Goal: Task Accomplishment & Management: Manage account settings

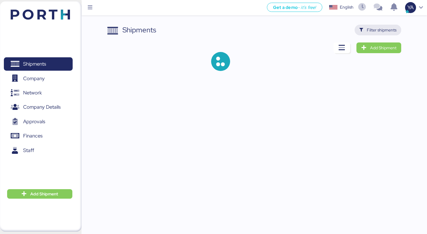
click at [386, 28] on span "Filter shipments" at bounding box center [382, 29] width 30 height 7
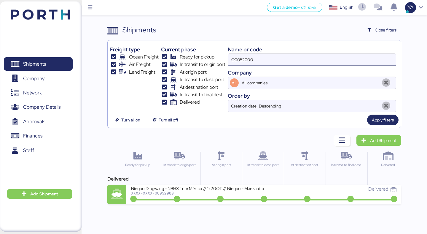
click at [338, 57] on input "O0052000" at bounding box center [312, 60] width 168 height 12
paste input "8"
type input "O0052080"
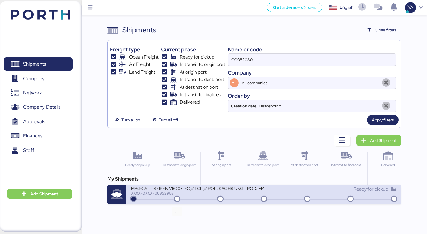
click at [167, 197] on icon at bounding box center [177, 199] width 28 height 7
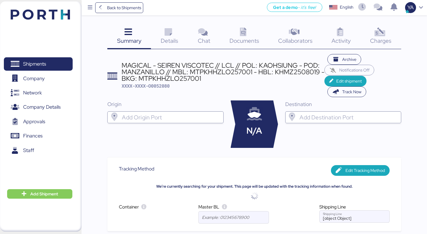
click at [384, 39] on span "Charges" at bounding box center [380, 41] width 21 height 8
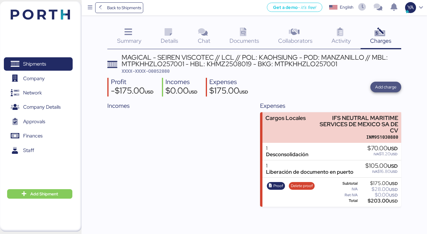
click at [378, 86] on span "Add charge" at bounding box center [385, 86] width 21 height 7
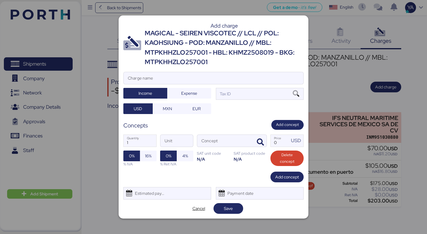
click at [226, 43] on div "MAGICAL - SEIREN VISCOTEC // LCL // POL: KAOHSIUNG - POD: MANZANILLO // MBL: MT…" at bounding box center [224, 47] width 159 height 39
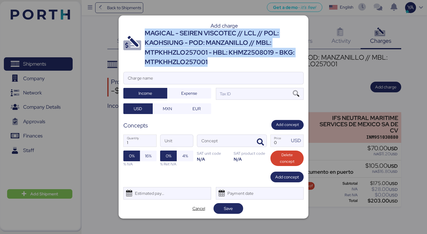
click at [226, 43] on div "MAGICAL - SEIREN VISCOTEC // LCL // POL: KAOHSIUNG - POD: MANZANILLO // MBL: MT…" at bounding box center [224, 47] width 159 height 39
copy div "MAGICAL - SEIREN VISCOTEC // LCL // POL: KAOHSIUNG - POD: MANZANILLO // MBL: MT…"
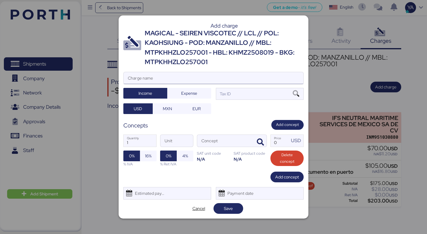
click at [207, 78] on input "Charge name" at bounding box center [214, 78] width 180 height 12
paste input "MAGICAL - SEIREN VISCOTEC // LCL // POL: KAOHSIUNG - POD: MANZANILLO // MBL: MT…"
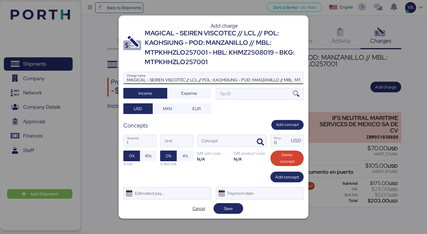
scroll to position [0, 132]
type input "MAGICAL - SEIREN VISCOTEC // LCL // POL: KAOHSIUNG - POD: MANZANILLO // MBL: MT…"
click at [272, 93] on div "Tax ID" at bounding box center [260, 94] width 88 height 12
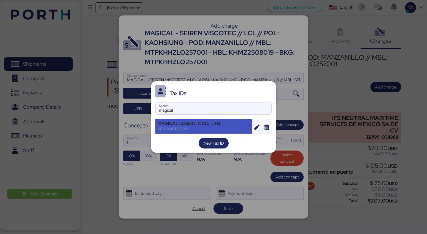
type input "magical"
click at [234, 130] on div "XEXX010101000" at bounding box center [203, 128] width 92 height 5
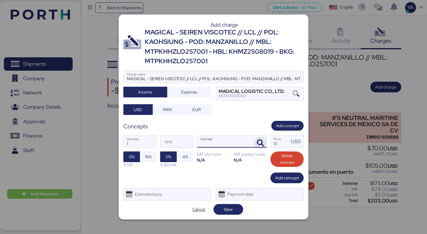
click at [259, 138] on span "button" at bounding box center [260, 143] width 12 height 12
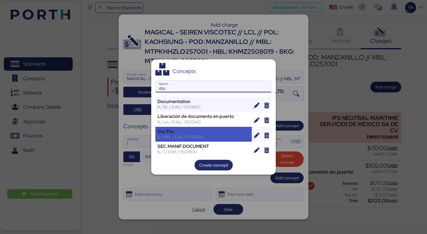
type input "doc"
click at [218, 128] on div "Doc Fee $ / HBL / E48 / 55121800" at bounding box center [203, 134] width 96 height 15
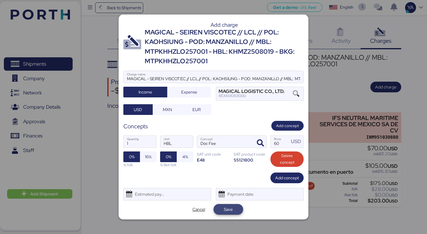
click at [226, 207] on span "Save" at bounding box center [228, 208] width 9 height 7
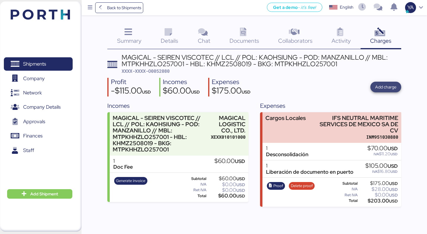
click at [390, 89] on span "Add charge" at bounding box center [385, 86] width 21 height 7
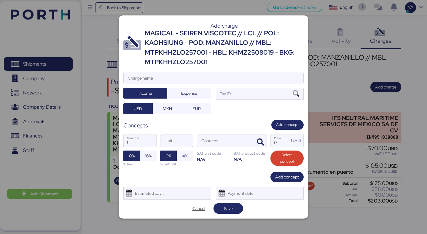
click at [178, 59] on div "MAGICAL - SEIREN VISCOTEC // LCL // POL: KAOHSIUNG - POD: MANZANILLO // MBL: MT…" at bounding box center [224, 47] width 159 height 39
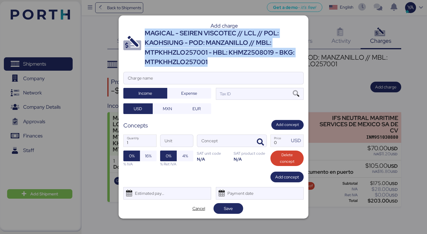
click at [178, 59] on div "MAGICAL - SEIREN VISCOTEC // LCL // POL: KAOHSIUNG - POD: MANZANILLO // MBL: MT…" at bounding box center [224, 47] width 159 height 39
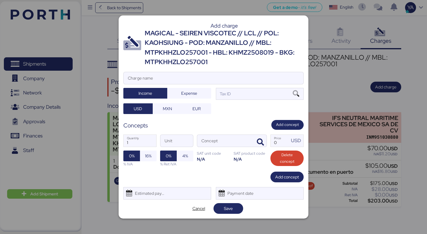
click at [224, 46] on div "MAGICAL - SEIREN VISCOTEC // LCL // POL: KAOHSIUNG - POD: MANZANILLO // MBL: MT…" at bounding box center [224, 47] width 159 height 39
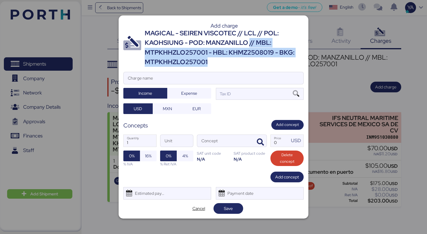
drag, startPoint x: 224, startPoint y: 63, endPoint x: 251, endPoint y: 41, distance: 34.3
click at [251, 41] on div "MAGICAL - SEIREN VISCOTEC // LCL // POL: KAOHSIUNG - POD: MANZANILLO // MBL: MT…" at bounding box center [224, 47] width 159 height 39
copy div "// MBL: MTPKHHZLO257001 - HBL: KHMZ2508019 - BKG: MTPKHHZLO257001"
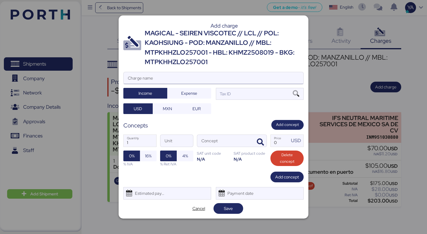
click at [246, 83] on input "Charge name" at bounding box center [214, 78] width 180 height 12
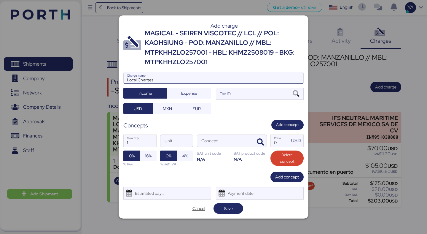
paste input "// MBL: MTPKHHZLO257001 - HBL: KHMZ2508019 - BKG: MTPKHHZLO257001"
type input "Local Charges // MBL: MTPKHHZLO257001 - HBL: KHMZ2508019 - BKG: MTPKHHZLO257001"
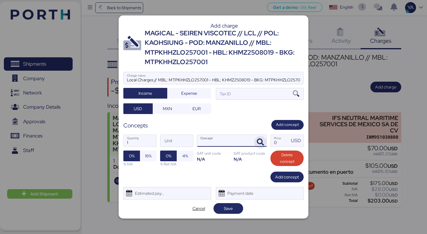
click at [259, 142] on icon "button" at bounding box center [260, 141] width 7 height 7
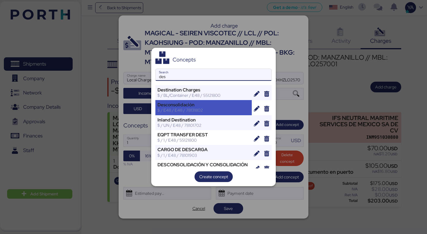
type input "des"
click at [199, 104] on div "Desconsolidación" at bounding box center [203, 104] width 92 height 5
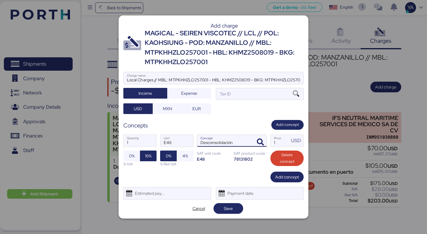
click at [242, 143] on input "Desconsolidación" at bounding box center [224, 141] width 55 height 12
type input "Desconsolidation"
click at [279, 144] on input "1" at bounding box center [280, 141] width 18 height 12
type input "81.2"
click at [280, 178] on span "Add concept" at bounding box center [287, 176] width 24 height 7
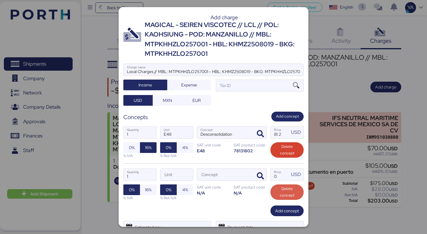
click at [282, 190] on span "Delete concept" at bounding box center [287, 191] width 24 height 13
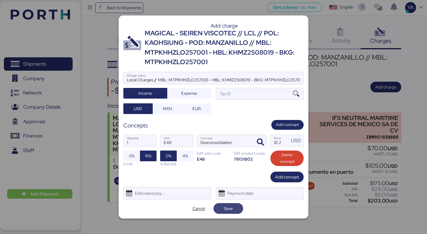
click at [228, 204] on span "Save" at bounding box center [228, 208] width 20 height 8
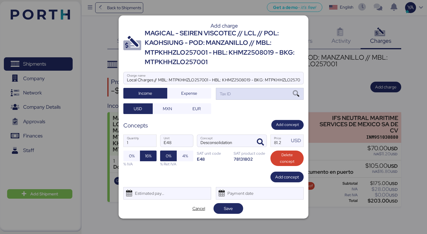
click at [285, 90] on div "Tax ID" at bounding box center [260, 94] width 88 height 12
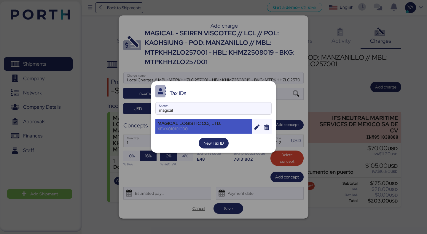
type input "magical"
click at [212, 125] on div "MAGICAL LOGISTIC CO., LTD." at bounding box center [203, 123] width 92 height 5
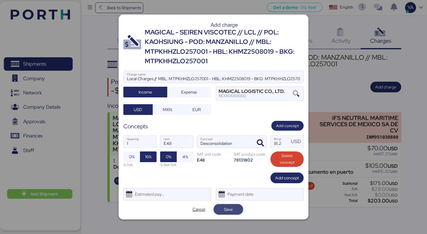
click at [227, 211] on span "Save" at bounding box center [228, 208] width 9 height 7
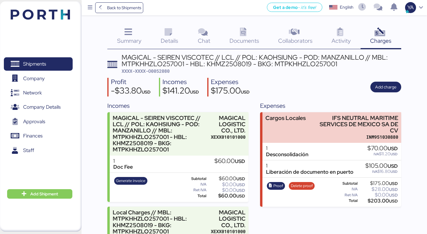
click at [161, 70] on span "XXXX-XXXX-O0052080" at bounding box center [146, 71] width 48 height 6
copy span "O0052080"
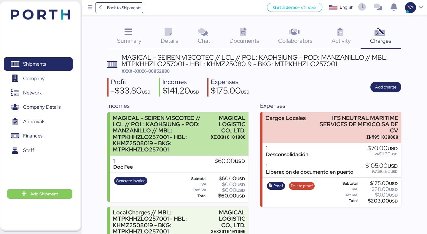
click at [231, 139] on div "XEXX010101000" at bounding box center [228, 137] width 35 height 6
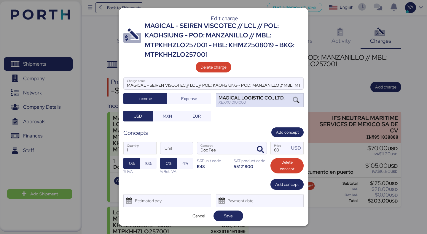
click at [289, 101] on div "MAGICAL LOGISTIC CO., LTD. XEXX010101000" at bounding box center [260, 100] width 88 height 14
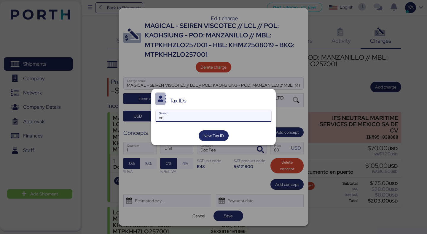
type input "v"
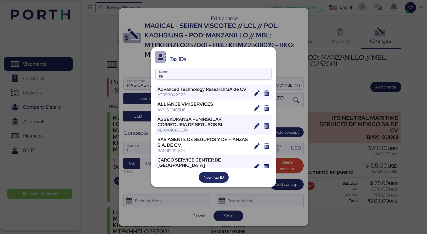
type input "s"
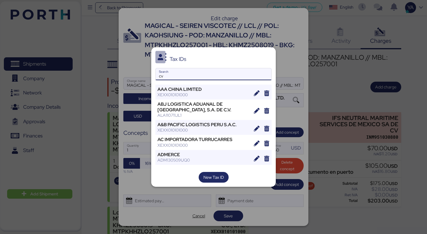
type input "c"
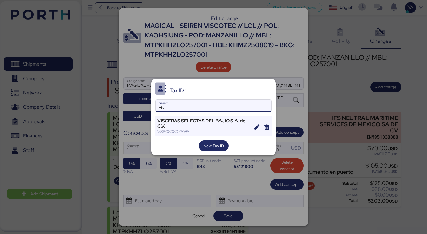
type input "vis"
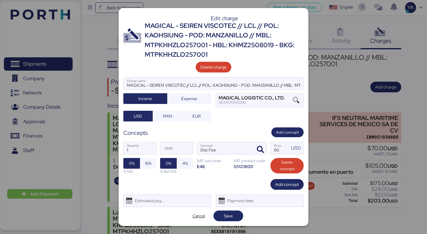
click at [186, 42] on div "MAGICAL - SEIREN VISCOTEC // LCL // POL: KAOHSIUNG - POD: MANZANILLO // MBL: MT…" at bounding box center [224, 40] width 159 height 39
copy div "MTPKHHZLO257001"
click at [195, 214] on span "Cancel" at bounding box center [198, 215] width 13 height 7
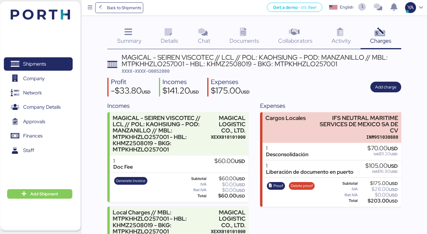
click at [250, 34] on div "Documents 0" at bounding box center [244, 37] width 49 height 25
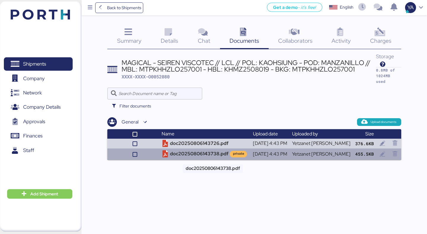
click at [195, 149] on td "doc20250806143738.pdf private" at bounding box center [204, 153] width 91 height 11
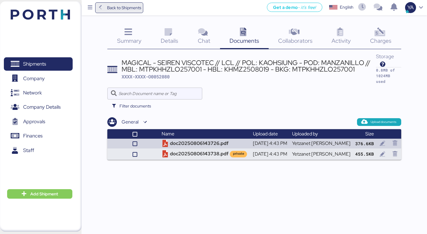
click at [126, 12] on span "Back to Shipments" at bounding box center [119, 7] width 44 height 11
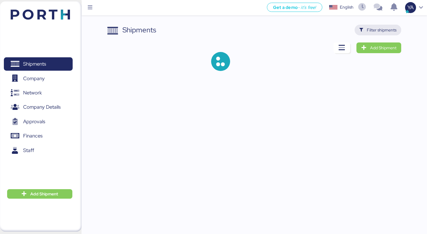
click at [373, 31] on span "Filter shipments" at bounding box center [382, 29] width 30 height 7
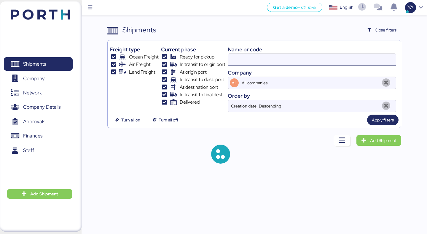
click at [274, 56] on input at bounding box center [312, 60] width 168 height 12
type input "seiren"
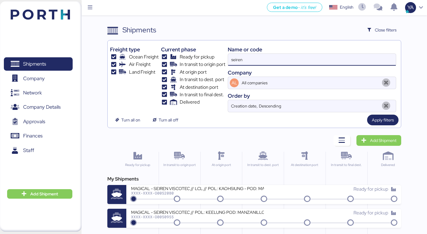
click at [381, 127] on div "Freight type Ocean Freight Air Freight Land Freight Current phase Ready for pic…" at bounding box center [253, 84] width 293 height 88
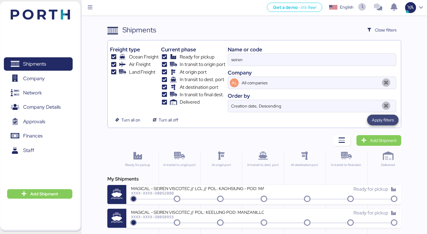
click at [381, 123] on span "Apply filters" at bounding box center [383, 119] width 22 height 7
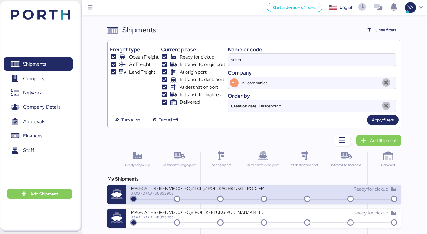
scroll to position [32, 0]
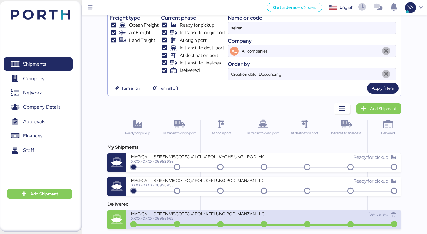
click at [202, 220] on div "XXXX-XXXX-O0050562" at bounding box center [197, 218] width 132 height 4
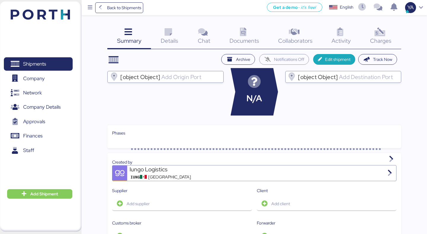
click at [377, 33] on icon at bounding box center [379, 32] width 13 height 9
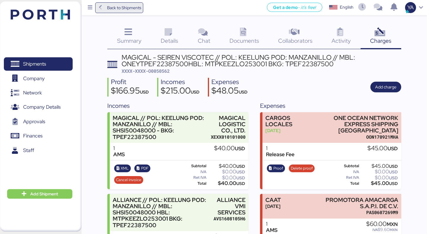
click at [129, 3] on span "Back to Shipments" at bounding box center [119, 7] width 44 height 11
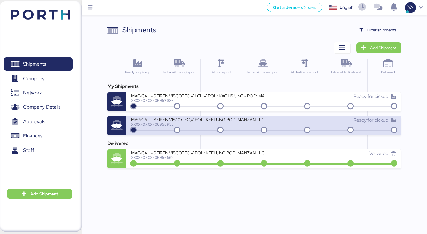
click at [187, 116] on div "MAGICAL - SEIREN VISCOTEC // POL: KEELUNG POD: MANZANILLO // MBL: SEAMAN2504207…" at bounding box center [263, 125] width 274 height 19
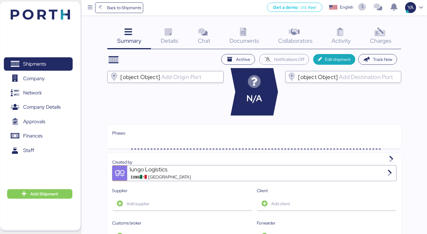
click at [368, 43] on div "Charges 0" at bounding box center [380, 37] width 41 height 25
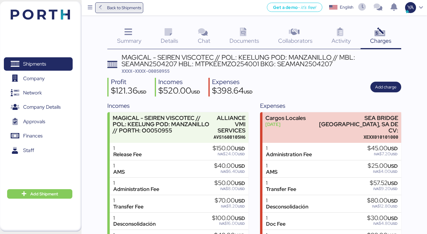
click at [132, 9] on span "Back to Shipments" at bounding box center [124, 7] width 34 height 7
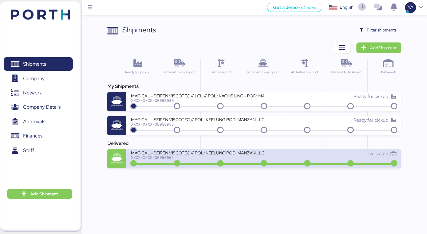
click at [210, 149] on div "MAGICAL - SEIREN VISCOTEC // POL: KEELUNG POD: MANZANILLO // MBL: ONEYTPEF22387…" at bounding box center [263, 158] width 274 height 19
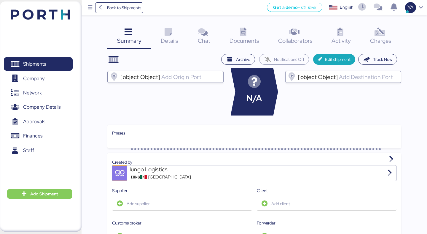
click at [376, 24] on div "Summary 0 Details 0 Chat 0 Documents 0 Collaborators 0 Activity 0 Charges 0 Arc…" at bounding box center [213, 230] width 427 height 460
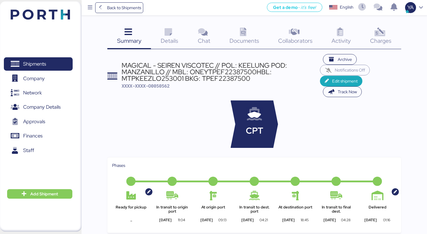
click at [382, 36] on icon at bounding box center [379, 32] width 13 height 9
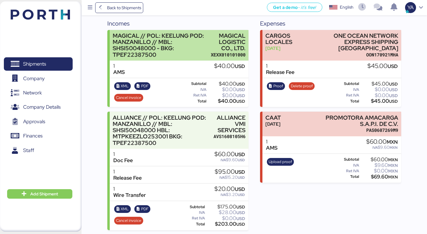
scroll to position [83, 0]
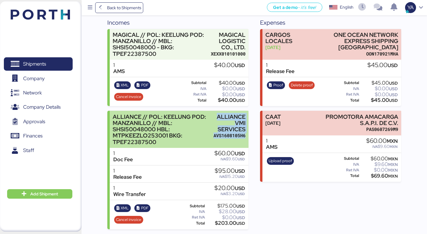
drag, startPoint x: 213, startPoint y: 115, endPoint x: 246, endPoint y: 138, distance: 39.9
click at [246, 138] on div "ALLIANCE // POL: KEELUNG POD: MANZANILLO // MBL: SHSI50048000 HBL: MTPKEEZLO253…" at bounding box center [179, 129] width 138 height 37
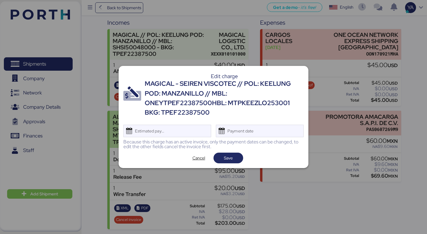
scroll to position [0, 0]
copy div "ALLIANCE VMI SERVICES AVS1608105H6"
click at [201, 156] on span "Cancel" at bounding box center [198, 157] width 13 height 7
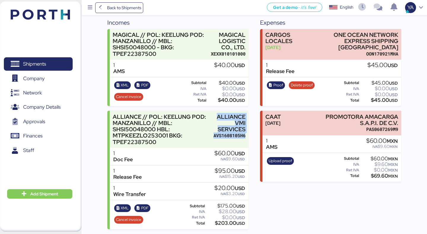
copy div "ALLIANCE VMI SERVICES AVS1608105H6"
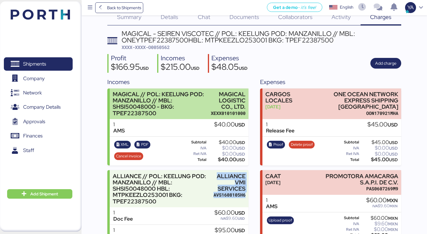
scroll to position [0, 0]
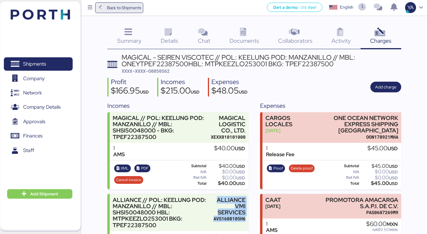
click at [133, 5] on span "Back to Shipments" at bounding box center [124, 7] width 34 height 7
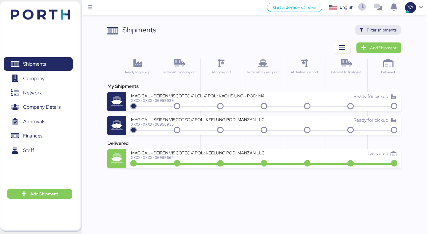
click at [376, 34] on span "Filter shipments" at bounding box center [377, 30] width 37 height 8
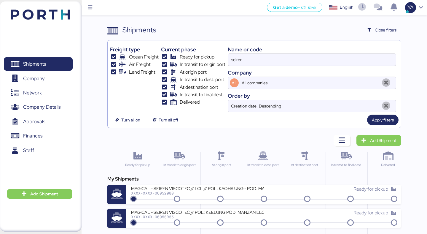
scroll to position [32, 0]
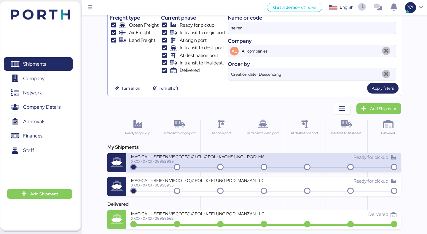
click at [272, 158] on div "Ready for pickup" at bounding box center [330, 157] width 132 height 7
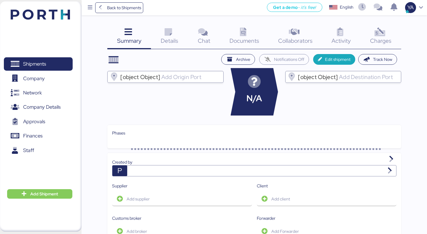
click at [386, 34] on div "Charges 0" at bounding box center [380, 37] width 41 height 25
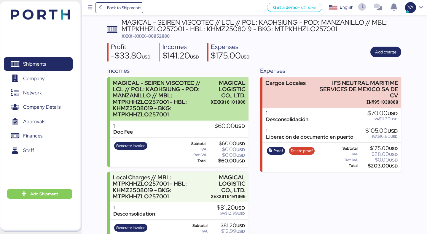
scroll to position [41, 0]
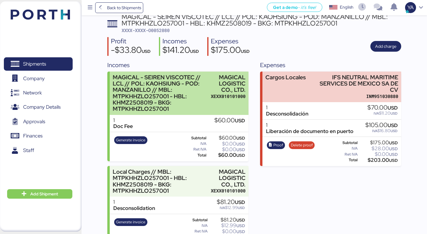
click at [209, 99] on div "MAGICAL - SEIREN VISCOTEC // LCL // POL: KAOHSIUNG - POD: MANZANILLO // MBL: MT…" at bounding box center [179, 92] width 138 height 43
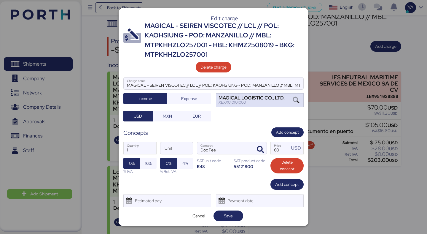
click at [294, 102] on icon at bounding box center [296, 100] width 10 height 7
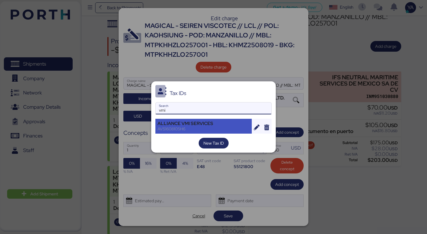
type input "vmi"
click at [207, 123] on div "ALLIANCE VMI SERVICES" at bounding box center [203, 123] width 92 height 5
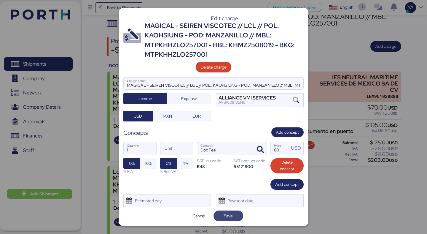
click at [224, 214] on span "Save" at bounding box center [228, 215] width 9 height 7
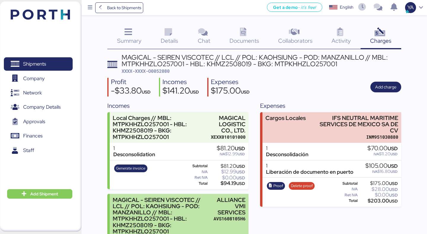
click at [226, 200] on div "ALLIANCE VMI SERVICES" at bounding box center [229, 205] width 32 height 19
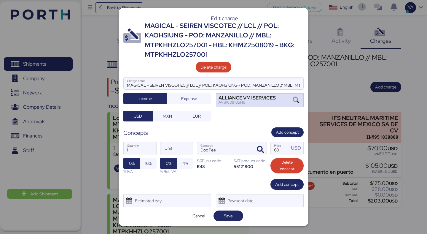
click at [295, 100] on icon at bounding box center [296, 100] width 10 height 7
click at [202, 220] on span "Cancel" at bounding box center [199, 215] width 30 height 11
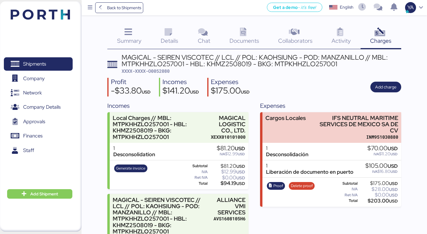
scroll to position [55, 0]
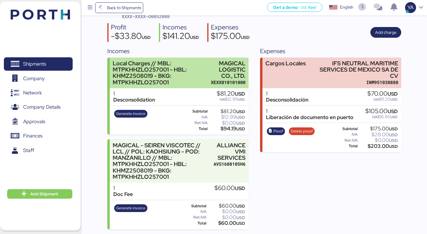
click at [229, 74] on div "MAGICAL LOGISTIC CO., LTD." at bounding box center [228, 69] width 35 height 19
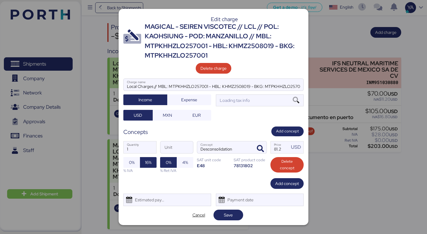
scroll to position [0, 0]
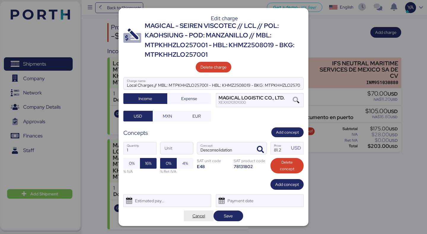
click at [198, 214] on span "Cancel" at bounding box center [198, 215] width 13 height 7
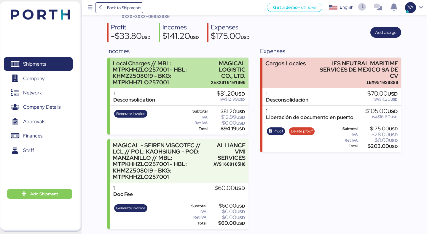
click at [193, 81] on div "Local Charges // MBL: MTPKHHZLO257001 - HBL: KHMZ2508019 - BKG: MTPKHHZLO257001" at bounding box center [160, 72] width 95 height 25
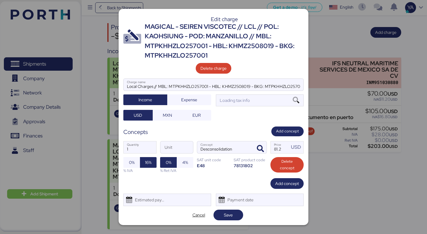
scroll to position [0, 0]
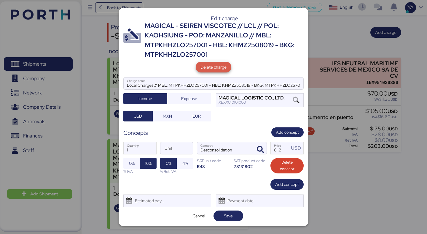
click at [218, 68] on span "Delete charge" at bounding box center [213, 66] width 26 height 7
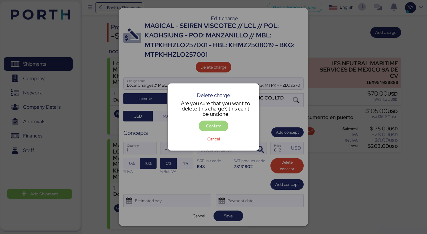
click at [215, 124] on span "Confirm" at bounding box center [213, 125] width 15 height 7
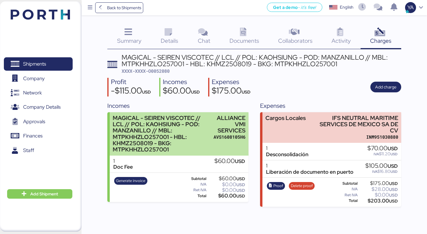
click at [210, 121] on div "MAGICAL - SEIREN VISCOTEC // LCL // POL: KAOHSIUNG - POD: MANZANILLO // MBL: MT…" at bounding box center [179, 133] width 138 height 43
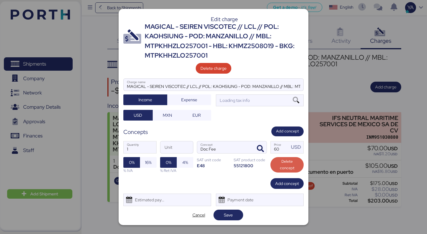
click at [287, 162] on span "Delete concept" at bounding box center [287, 164] width 24 height 13
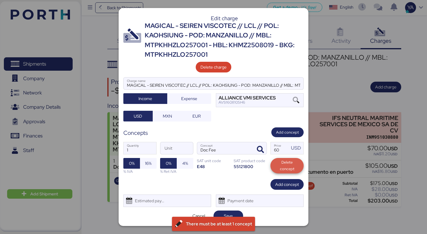
click at [286, 166] on span "Delete concept" at bounding box center [287, 165] width 24 height 13
click at [258, 148] on icon "button" at bounding box center [260, 149] width 7 height 7
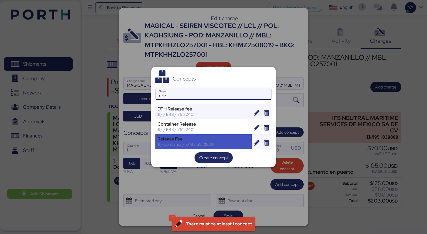
type input "rele"
click at [196, 137] on div "Release Fee" at bounding box center [203, 138] width 92 height 5
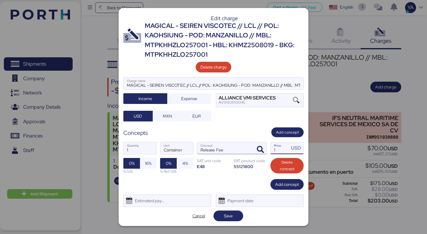
drag, startPoint x: 277, startPoint y: 147, endPoint x: 246, endPoint y: 147, distance: 31.1
click at [246, 147] on div "1 Quantity Container Unit Release Fee Concept 1 Price USD 0% 16% % IVA 0% 4% % …" at bounding box center [213, 158] width 180 height 42
type input "50"
click at [290, 186] on span "Add concept" at bounding box center [287, 183] width 24 height 7
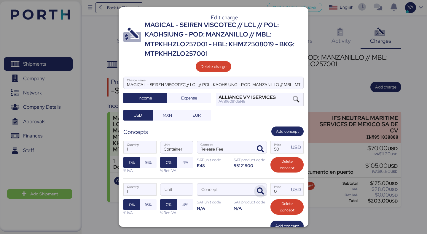
click at [254, 191] on span "button" at bounding box center [260, 191] width 12 height 12
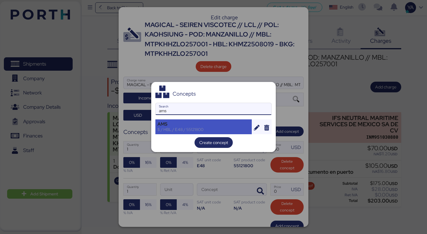
type input "ams"
click at [211, 131] on div "$ / HBL / E48 / 55121800" at bounding box center [203, 129] width 92 height 5
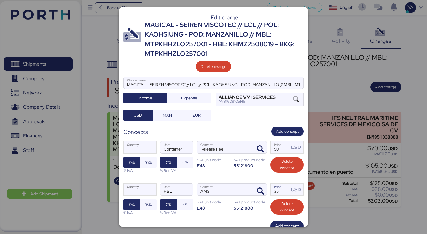
drag, startPoint x: 287, startPoint y: 194, endPoint x: 213, endPoint y: 190, distance: 74.8
click at [214, 191] on div "1 Quantity HBL Unit AMS Concept 35 Price USD 0% 16% % IVA 0% 4% % Ret IVA SAT u…" at bounding box center [213, 199] width 180 height 42
type input "40"
click at [249, 174] on div "1 Quantity Container Unit Release Fee Concept 50 Price USD 0% 16% % IVA 0% 4% %…" at bounding box center [213, 157] width 180 height 42
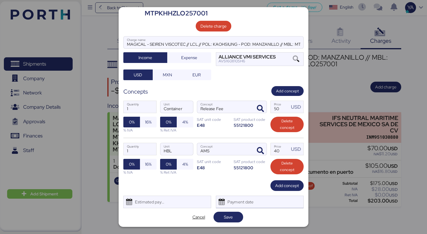
click at [282, 196] on div "Payment date" at bounding box center [260, 201] width 88 height 12
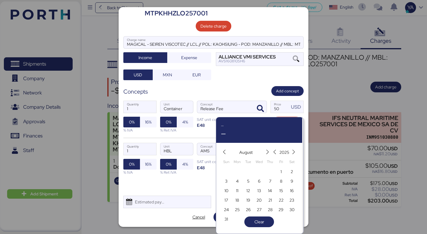
click at [282, 186] on div "27 28 29 30 31 1 2 3 4 5 6 7 8 9 10 11 12 13 14 15 16 17 18 19 20 21 22 23 24 2…" at bounding box center [259, 194] width 76 height 57
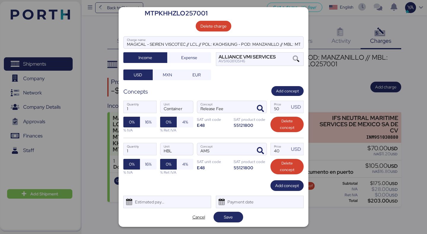
click at [191, 182] on div "Add concept" at bounding box center [213, 185] width 180 height 11
click at [274, 186] on span "Add concept" at bounding box center [286, 185] width 33 height 11
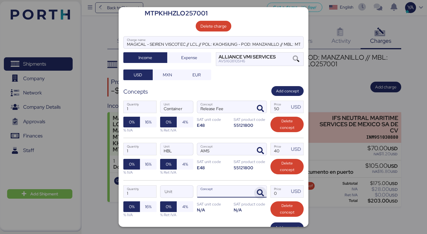
click at [261, 195] on icon "button" at bounding box center [260, 192] width 7 height 7
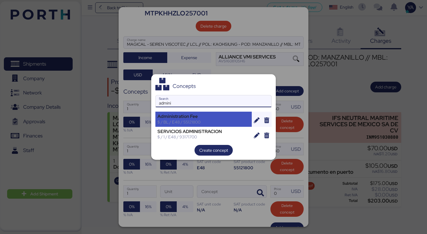
type input "admini"
click at [182, 125] on div "Administration Fee $ / BL / E48 / 55121800" at bounding box center [203, 118] width 96 height 15
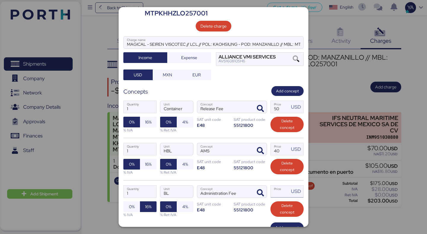
click at [281, 193] on input "Price USD" at bounding box center [280, 191] width 18 height 12
type input "30"
click at [238, 177] on div "1 Quantity HBL Unit AMS Concept 40 Price USD 0% 16% % IVA 0% 4% % Ret IVA SAT u…" at bounding box center [213, 159] width 180 height 42
click at [233, 176] on div "1 Quantity HBL Unit AMS Concept 40 Price USD 0% 16% % IVA 0% 4% % Ret IVA SAT u…" at bounding box center [213, 159] width 180 height 42
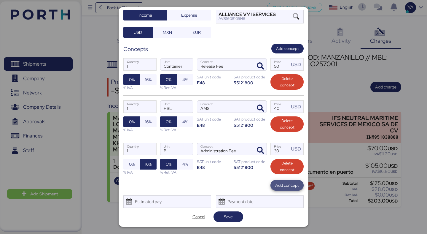
click at [282, 189] on span "Add concept" at bounding box center [287, 185] width 24 height 8
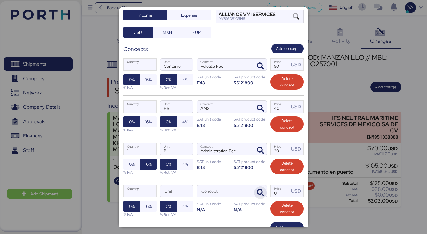
click at [260, 193] on icon "button" at bounding box center [260, 192] width 7 height 7
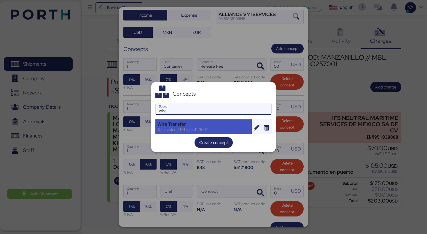
type input "wire"
click at [199, 126] on div "Wire Transfer" at bounding box center [203, 123] width 92 height 5
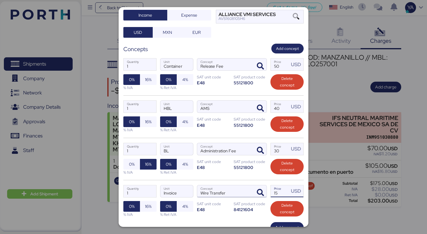
drag, startPoint x: 278, startPoint y: 194, endPoint x: 235, endPoint y: 194, distance: 43.6
click at [235, 194] on div "1 Quantity Invoice Unit Wire Transfer Concept 15 Price USD 0% 16% % IVA 0% 4% %…" at bounding box center [213, 201] width 180 height 42
type input "20"
click at [214, 175] on div "1 Quantity BL Unit Administration Fee Concept 30 Price USD 0% 16% % IVA 0% 4% %…" at bounding box center [213, 159] width 180 height 42
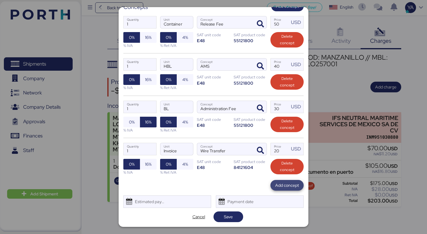
click at [276, 184] on span "Add concept" at bounding box center [287, 184] width 24 height 7
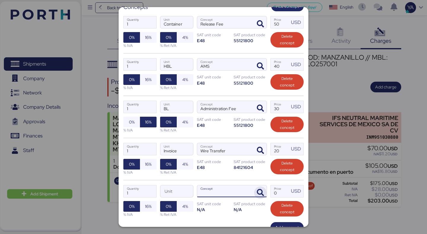
click at [261, 191] on icon "button" at bounding box center [260, 192] width 7 height 7
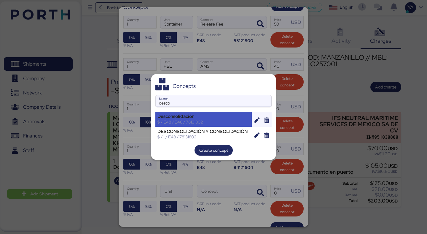
type input "desco"
click at [217, 115] on div "Desconsolidación" at bounding box center [203, 116] width 92 height 5
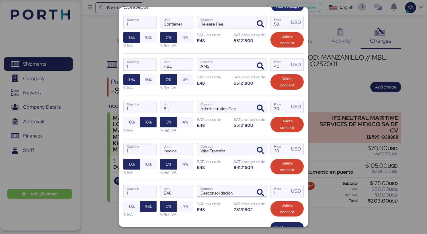
drag, startPoint x: 239, startPoint y: 195, endPoint x: 224, endPoint y: 192, distance: 15.6
click at [224, 192] on input "Desconsolidación" at bounding box center [224, 191] width 55 height 12
type input "Desconsolidation"
click at [248, 174] on div "1 Quantity Invoice Unit Wire Transfer Concept 20 Price USD 0% 16% % IVA 0% 4% %…" at bounding box center [213, 159] width 180 height 42
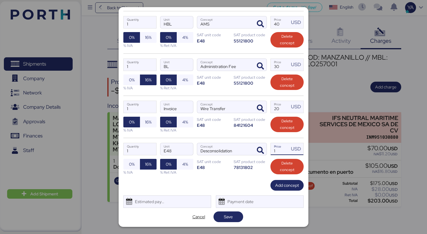
click at [285, 151] on input "1" at bounding box center [280, 149] width 18 height 12
type input "81.2"
click at [233, 221] on span "Save" at bounding box center [228, 216] width 30 height 11
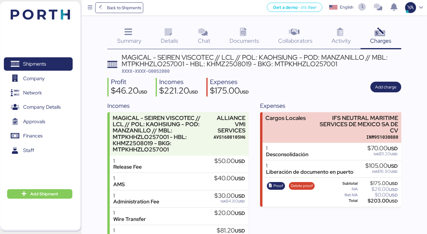
scroll to position [42, 0]
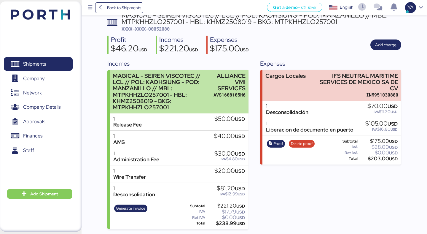
click at [203, 94] on div "MAGICAL - SEIREN VISCOTEC // LCL // POL: KAOHSIUNG - POD: MANZANILLO // MBL: MT…" at bounding box center [162, 92] width 98 height 38
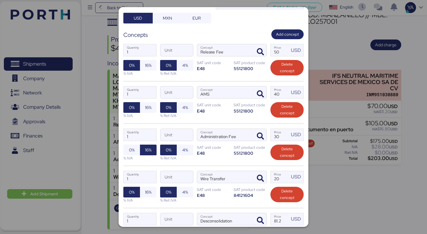
scroll to position [167, 0]
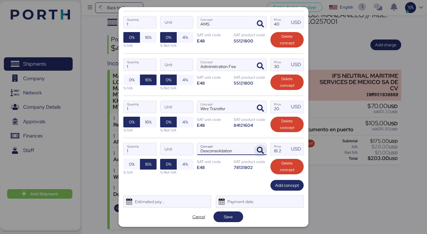
click at [260, 148] on icon "button" at bounding box center [260, 150] width 7 height 7
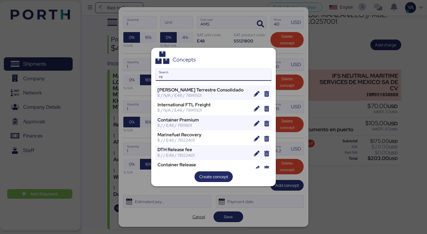
type input "r"
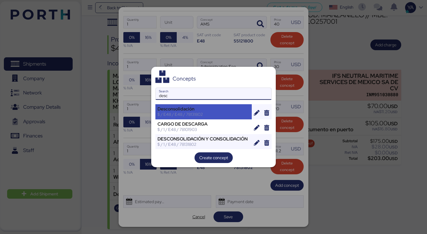
type input "desc"
click at [200, 110] on div "Desconsolidación" at bounding box center [203, 108] width 92 height 5
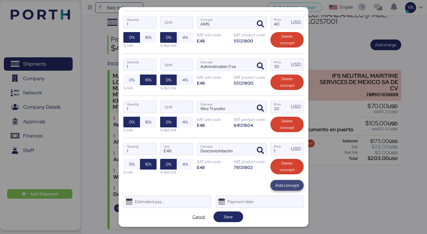
click at [290, 188] on span "Add concept" at bounding box center [287, 185] width 24 height 8
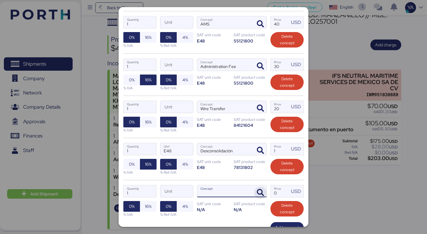
click at [262, 189] on icon "button" at bounding box center [260, 192] width 7 height 7
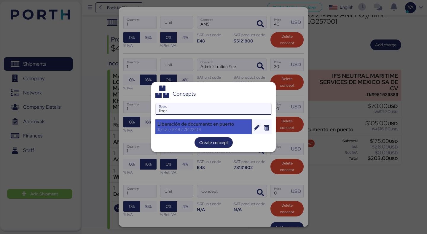
type input "liber"
click at [231, 123] on div "Liberación de documento en puerto" at bounding box center [203, 123] width 92 height 5
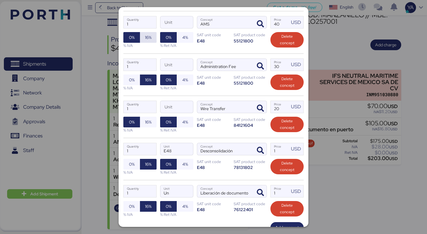
click at [150, 36] on span "16%" at bounding box center [148, 37] width 7 height 7
click at [151, 119] on span "16%" at bounding box center [148, 122] width 7 height 8
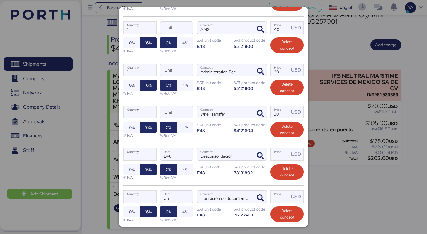
scroll to position [160, 0]
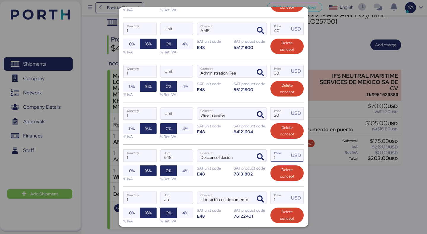
click at [280, 154] on input "1" at bounding box center [280, 155] width 18 height 12
type input "70"
click at [280, 202] on input "1" at bounding box center [280, 197] width 18 height 12
type input "105"
click at [242, 182] on div "1 Quantity E48 Unit Desconsolidación Concept 70 Price USD 0% 16% % IVA 0% 4% % …" at bounding box center [213, 165] width 180 height 42
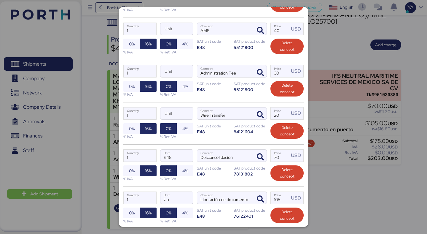
scroll to position [209, 0]
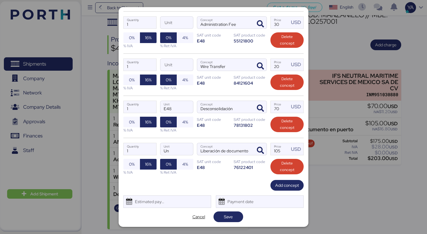
click at [226, 224] on div "Edit charge MAGICAL - SEIREN VISCOTEC // LCL // POL: KAOHSIUNG - POD: MANZANILL…" at bounding box center [214, 116] width 190 height 219
click at [226, 218] on span "Save" at bounding box center [228, 216] width 9 height 7
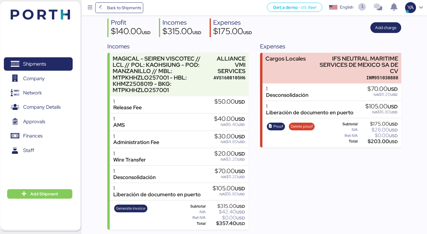
scroll to position [60, 0]
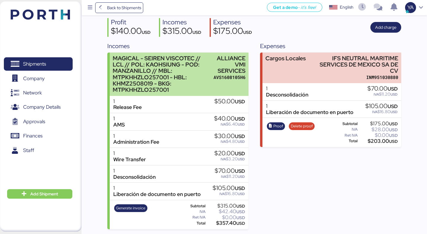
click at [197, 77] on div "MAGICAL - SEIREN VISCOTEC // LCL // POL: KAOHSIUNG - POD: MANZANILLO // MBL: MT…" at bounding box center [162, 74] width 98 height 38
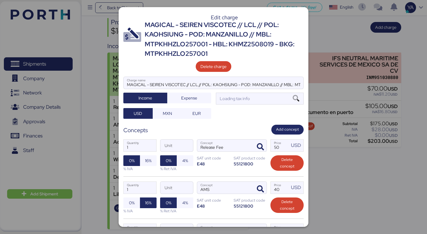
scroll to position [0, 0]
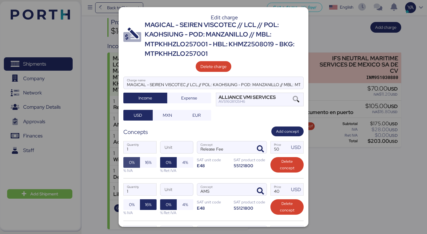
click at [138, 167] on span "0%" at bounding box center [131, 162] width 17 height 11
click at [149, 165] on span "16%" at bounding box center [148, 162] width 7 height 7
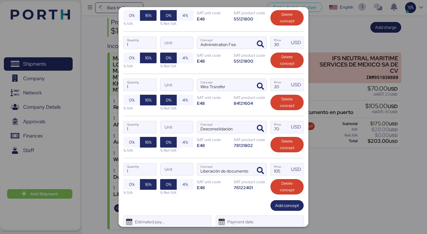
scroll to position [209, 0]
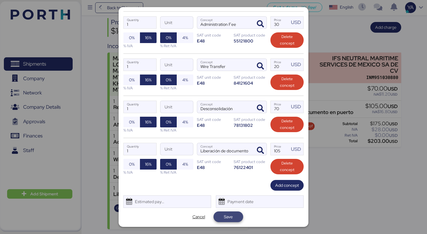
click at [221, 213] on span "Save" at bounding box center [228, 216] width 20 height 8
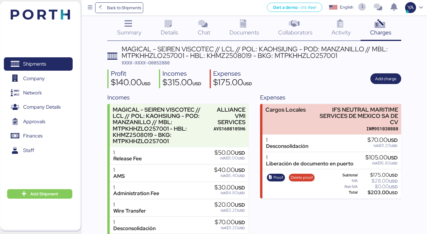
scroll to position [0, 0]
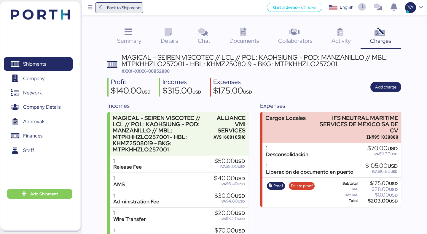
click at [115, 7] on span "Back to Shipments" at bounding box center [124, 7] width 34 height 7
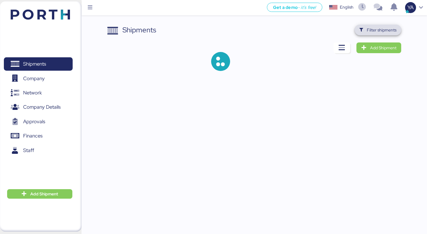
click at [365, 26] on span "Filter shipments" at bounding box center [377, 30] width 37 height 8
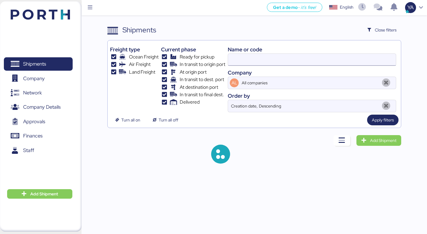
click at [286, 57] on input at bounding box center [312, 60] width 168 height 12
type input "p"
type input "seiren"
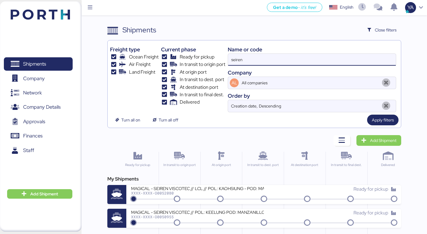
scroll to position [32, 0]
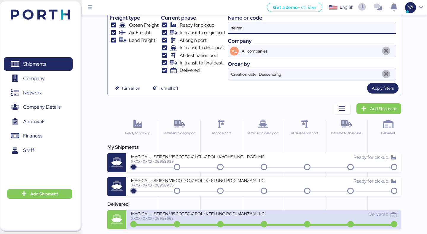
click at [233, 219] on div "XXXX-XXXX-O0050562" at bounding box center [197, 218] width 132 height 4
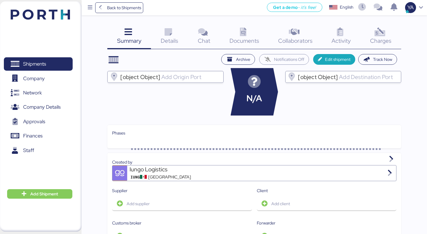
click at [369, 31] on div "Charges 0" at bounding box center [380, 37] width 41 height 25
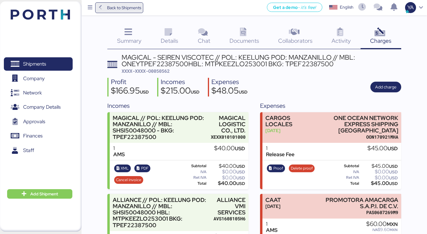
click at [140, 3] on span "Back to Shipments" at bounding box center [119, 7] width 44 height 11
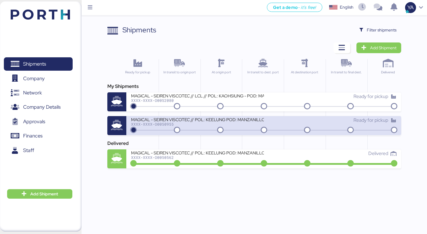
click at [214, 122] on div "MAGICAL - SEIREN VISCOTEC // POL: KEELUNG POD: MANZANILLO // MBL: SEAMAN2504207…" at bounding box center [197, 118] width 132 height 5
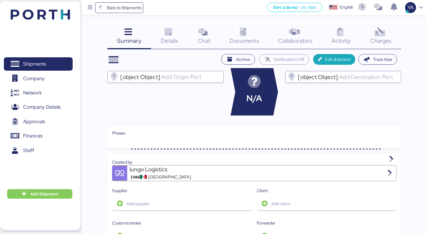
click at [365, 34] on div "Charges 0" at bounding box center [380, 37] width 41 height 25
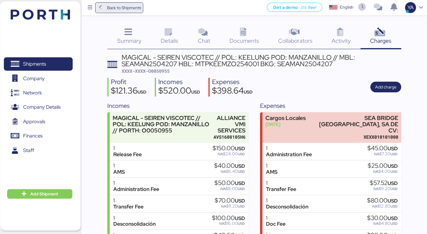
click at [142, 9] on span "Back to Shipments" at bounding box center [119, 7] width 48 height 11
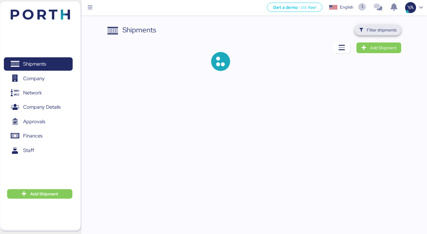
click at [383, 28] on span "Filter shipments" at bounding box center [382, 29] width 30 height 7
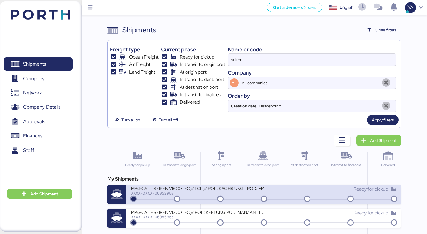
click at [247, 186] on div "MAGICAL - SEIREN VISCOTEC // LCL // POL: KAOHSIUNG - POD: MANZANILLO // MBL: MT…" at bounding box center [197, 187] width 132 height 5
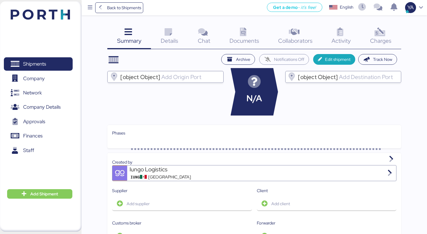
click at [370, 40] on div "Charges 0" at bounding box center [380, 37] width 41 height 25
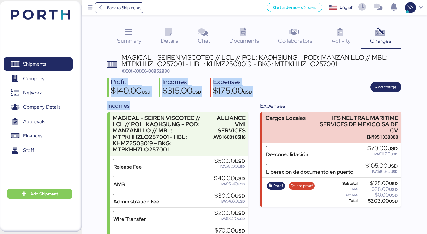
drag, startPoint x: 207, startPoint y: 74, endPoint x: 207, endPoint y: 103, distance: 29.3
click at [207, 103] on div "MAGICAL - SEIREN VISCOTEC // LCL // POL: KAOHSIUNG - POD: MANZANILLO // MBL: MT…" at bounding box center [253, 171] width 293 height 234
click at [207, 103] on div "Incomes" at bounding box center [177, 105] width 141 height 9
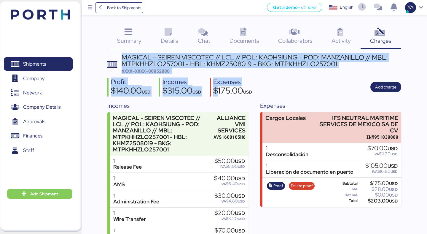
drag, startPoint x: 115, startPoint y: 49, endPoint x: 224, endPoint y: 90, distance: 117.0
click at [224, 90] on div "Summary 0 Details 0 Chat 0 Documents 0 Collaborators 0 Activity 0 Charges 0 MAG…" at bounding box center [253, 157] width 293 height 264
click at [224, 90] on div "$175.00 USD" at bounding box center [232, 91] width 39 height 10
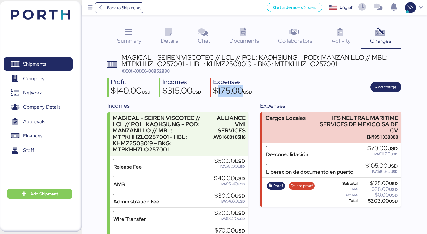
click at [224, 90] on div "$175.00 USD" at bounding box center [232, 91] width 39 height 10
click at [232, 90] on div "$175.00 USD" at bounding box center [232, 91] width 39 height 10
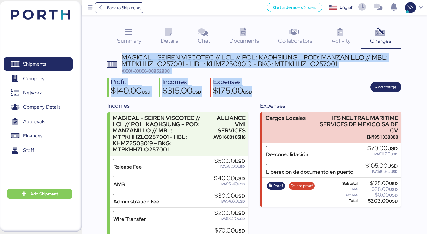
drag, startPoint x: 266, startPoint y: 91, endPoint x: 108, endPoint y: 49, distance: 164.1
click at [108, 49] on div "Summary 0 Details 0 Chat 0 Documents 0 Collaborators 0 Activity 0 Charges 0 MAG…" at bounding box center [253, 157] width 293 height 264
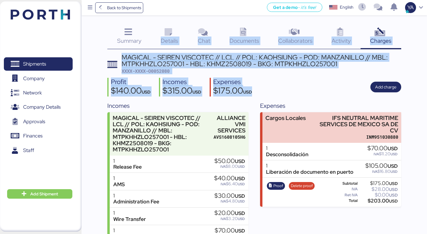
click at [108, 49] on div "Summary 0" at bounding box center [129, 37] width 44 height 25
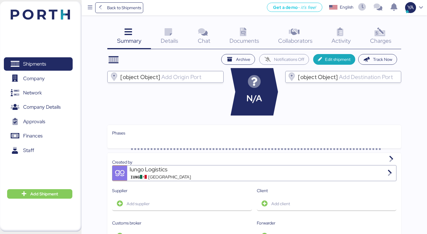
click at [402, 36] on div "Summary 0 Details 0 Chat 0 Documents 0 Collaborators 0 Activity 0 Charges 0 Arc…" at bounding box center [213, 230] width 427 height 460
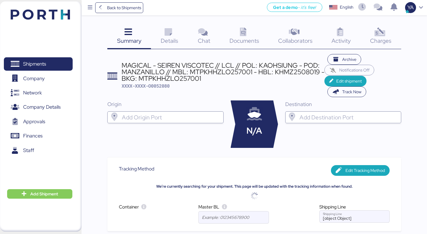
click at [378, 36] on icon at bounding box center [379, 32] width 13 height 9
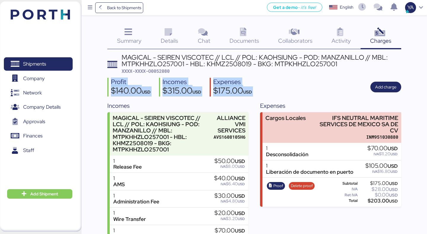
drag, startPoint x: 342, startPoint y: 79, endPoint x: 265, endPoint y: 67, distance: 77.9
click at [265, 67] on div "MAGICAL - SEIREN VISCOTEC // LCL // POL: KAOHSIUNG - POD: MANZANILLO // MBL: MT…" at bounding box center [253, 171] width 293 height 234
click at [265, 67] on div "MAGICAL - SEIREN VISCOTEC // LCL // POL: KAOHSIUNG - POD: MANZANILLO // MBL: MT…" at bounding box center [261, 60] width 279 height 13
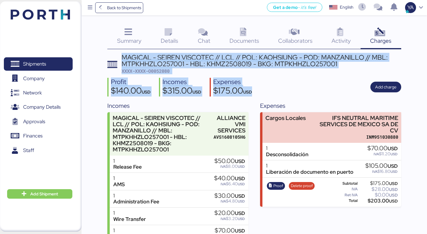
drag, startPoint x: 268, startPoint y: 92, endPoint x: 239, endPoint y: 51, distance: 50.2
click at [239, 51] on div "Summary 0 Details 0 Chat 0 Documents 0 Collaborators 0 Activity 0 Charges 0 MAG…" at bounding box center [253, 157] width 293 height 264
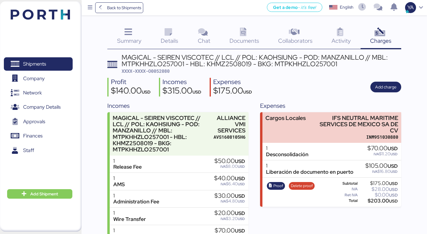
click at [241, 57] on div "MAGICAL - SEIREN VISCOTEC // LCL // POL: KAOHSIUNG - POD: MANZANILLO // MBL: MT…" at bounding box center [261, 60] width 279 height 13
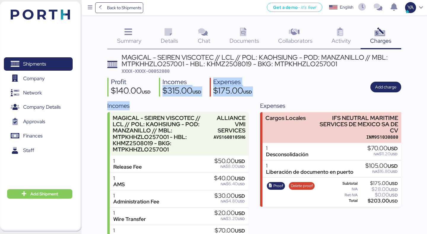
drag, startPoint x: 224, startPoint y: 106, endPoint x: 203, endPoint y: 80, distance: 33.7
click at [203, 80] on div "MAGICAL - SEIREN VISCOTEC // LCL // POL: KAOHSIUNG - POD: MANZANILLO // MBL: MT…" at bounding box center [253, 171] width 293 height 234
click at [201, 80] on div "Incomes" at bounding box center [181, 82] width 39 height 9
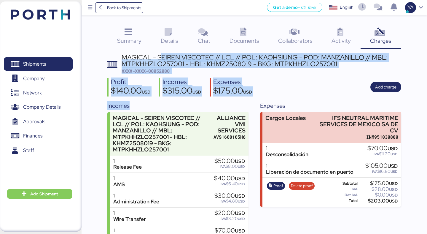
drag, startPoint x: 161, startPoint y: 59, endPoint x: 179, endPoint y: 106, distance: 50.0
click at [179, 106] on div "MAGICAL - SEIREN VISCOTEC // LCL // POL: KAOHSIUNG - POD: MANZANILLO // MBL: MT…" at bounding box center [253, 171] width 293 height 234
click at [179, 106] on div "Incomes" at bounding box center [177, 105] width 141 height 9
drag, startPoint x: 179, startPoint y: 109, endPoint x: 115, endPoint y: 72, distance: 73.6
click at [115, 72] on div "MAGICAL - SEIREN VISCOTEC // LCL // POL: KAOHSIUNG - POD: MANZANILLO // MBL: MT…" at bounding box center [253, 171] width 293 height 234
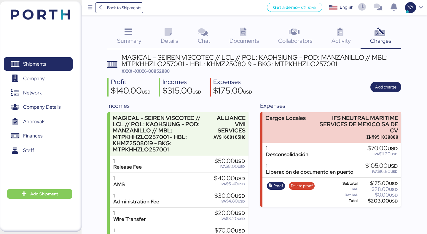
click at [115, 72] on header "MAGICAL - SEIREN VISCOTEC // LCL // POL: KAOHSIUNG - POD: MANZANILLO // MBL: MT…" at bounding box center [253, 64] width 293 height 20
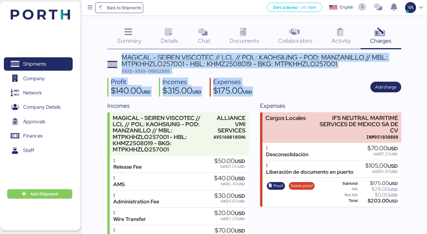
drag, startPoint x: 116, startPoint y: 72, endPoint x: 134, endPoint y: 98, distance: 31.1
click at [134, 98] on div "MAGICAL - SEIREN VISCOTEC // LCL // POL: KAOHSIUNG - POD: MANZANILLO // MBL: MT…" at bounding box center [253, 171] width 293 height 234
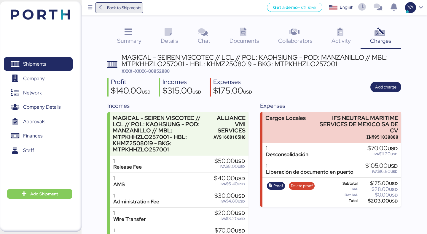
click at [123, 9] on span "Back to Shipments" at bounding box center [124, 7] width 34 height 7
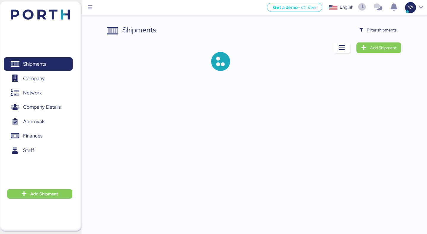
click at [383, 39] on div "Shipments Filter shipments Add Shipment" at bounding box center [253, 53] width 293 height 56
click at [384, 30] on span "Filter shipments" at bounding box center [382, 29] width 30 height 7
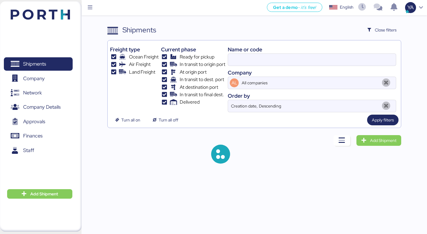
click at [319, 67] on div "Name or code Company AL All companies Order by Creation date, Descending" at bounding box center [312, 77] width 168 height 69
click at [319, 61] on input at bounding box center [312, 60] width 168 height 12
paste input "O0052080"
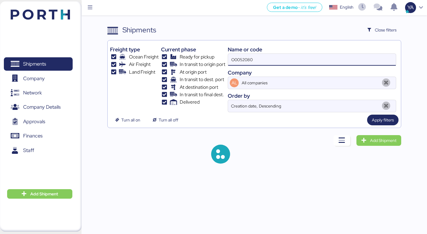
type input "O0052080"
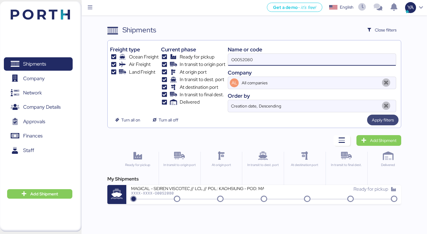
click at [374, 123] on span "Apply filters" at bounding box center [383, 119] width 22 height 7
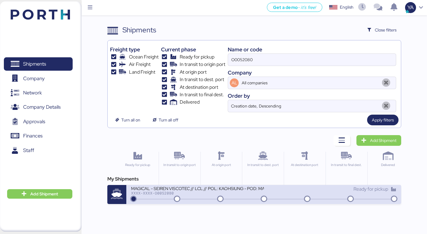
click at [219, 187] on div "MAGICAL - SEIREN VISCOTEC // LCL // POL: KAOHSIUNG - POD: MANZANILLO // MBL: MT…" at bounding box center [197, 187] width 132 height 5
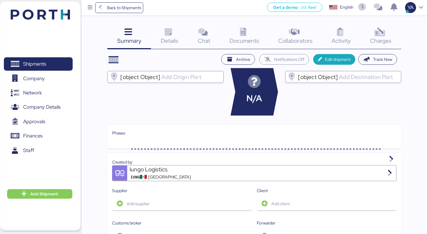
click at [385, 30] on icon at bounding box center [379, 32] width 13 height 9
